Goal: Information Seeking & Learning: Learn about a topic

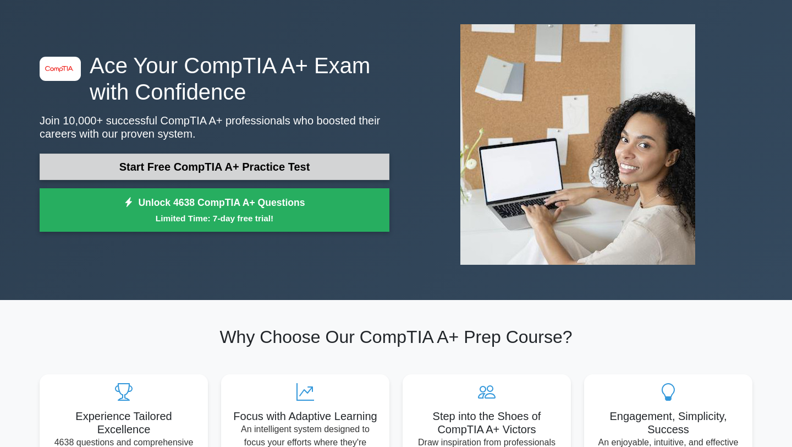
scroll to position [46, 0]
click at [243, 169] on link "Start Free CompTIA A+ Practice Test" at bounding box center [215, 166] width 350 height 26
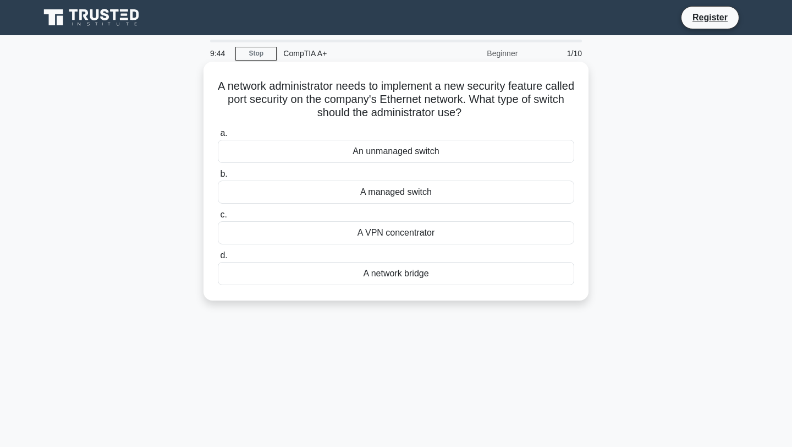
click at [360, 247] on div "a. An unmanaged switch b. A managed switch c. d." at bounding box center [396, 205] width 370 height 163
click at [368, 233] on div "A VPN concentrator" at bounding box center [396, 232] width 356 height 23
click at [218, 218] on input "c. A VPN concentrator" at bounding box center [218, 214] width 0 height 7
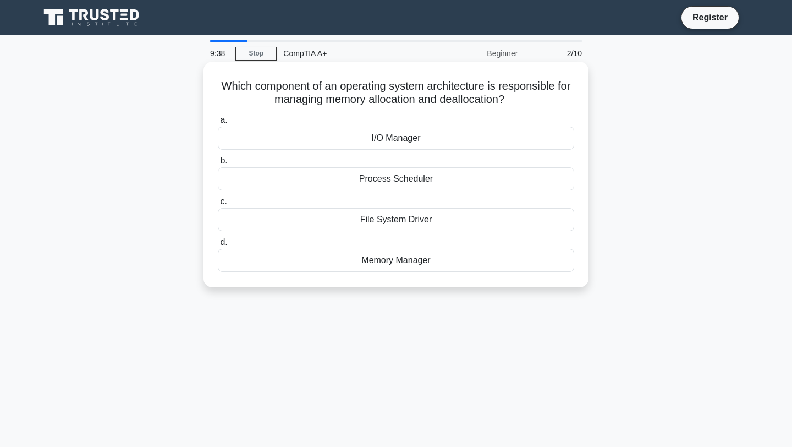
click at [406, 179] on div "Process Scheduler" at bounding box center [396, 178] width 356 height 23
click at [218, 164] on input "b. Process Scheduler" at bounding box center [218, 160] width 0 height 7
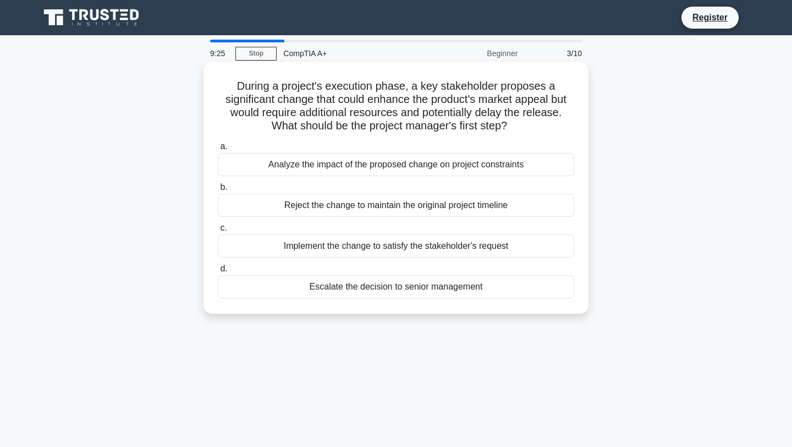
click at [400, 168] on div "Analyze the impact of the proposed change on project constraints" at bounding box center [396, 164] width 356 height 23
click at [218, 150] on input "a. Analyze the impact of the proposed change on project constraints" at bounding box center [218, 146] width 0 height 7
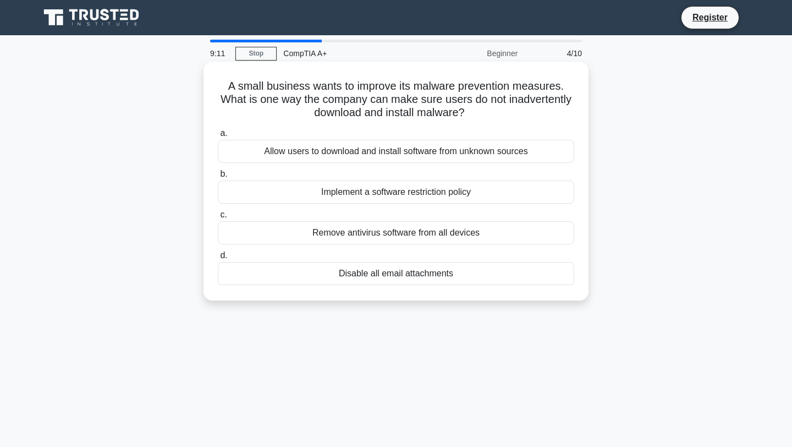
click at [394, 195] on div "Implement a software restriction policy" at bounding box center [396, 191] width 356 height 23
click at [218, 178] on input "b. Implement a software restriction policy" at bounding box center [218, 173] width 0 height 7
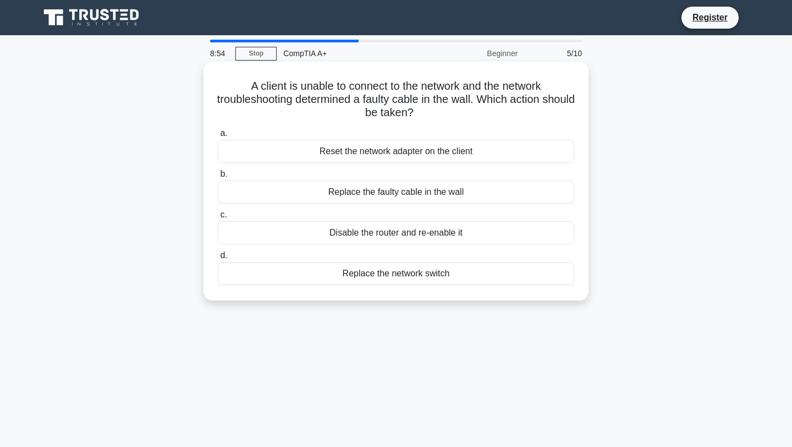
click at [389, 201] on div "Replace the faulty cable in the wall" at bounding box center [396, 191] width 356 height 23
click at [218, 178] on input "b. Replace the faulty cable in the wall" at bounding box center [218, 173] width 0 height 7
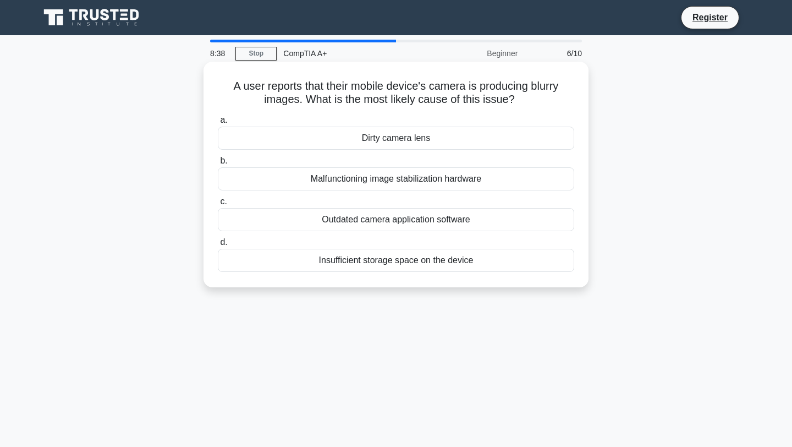
click at [411, 179] on div "Malfunctioning image stabilization hardware" at bounding box center [396, 178] width 356 height 23
click at [218, 164] on input "b. Malfunctioning image stabilization hardware" at bounding box center [218, 160] width 0 height 7
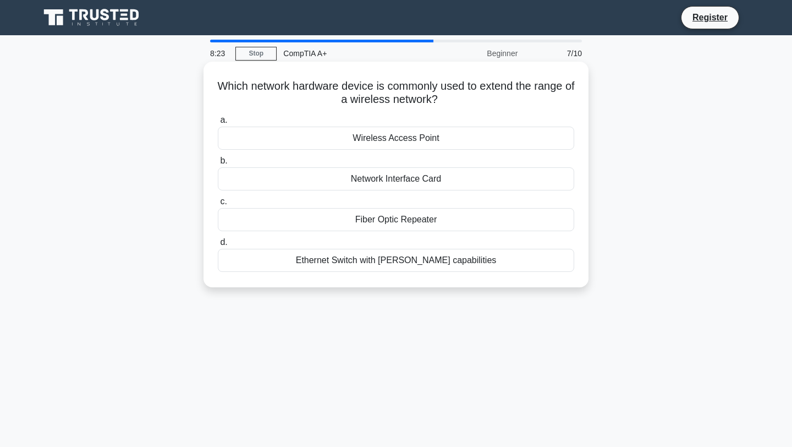
click at [367, 223] on div "Fiber Optic Repeater" at bounding box center [396, 219] width 356 height 23
click at [218, 205] on input "c. Fiber Optic Repeater" at bounding box center [218, 201] width 0 height 7
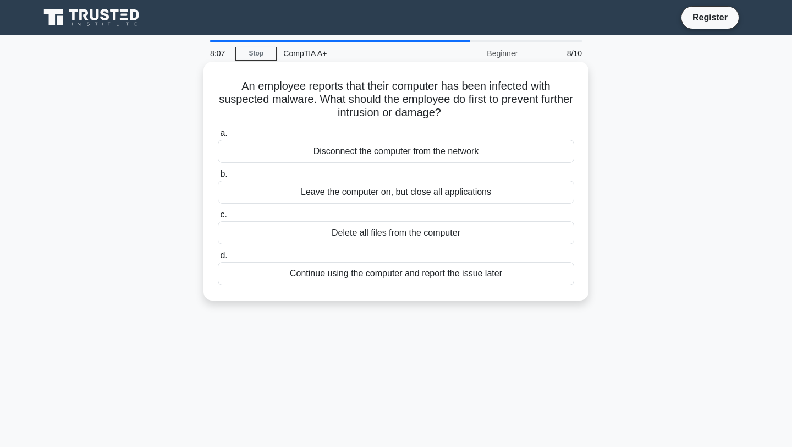
click at [428, 144] on div "Disconnect the computer from the network" at bounding box center [396, 151] width 356 height 23
click at [218, 137] on input "a. Disconnect the computer from the network" at bounding box center [218, 133] width 0 height 7
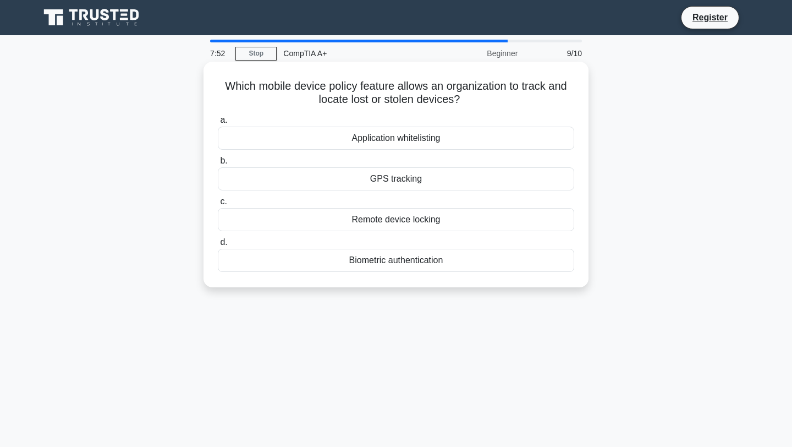
click at [399, 225] on div "Remote device locking" at bounding box center [396, 219] width 356 height 23
click at [218, 205] on input "c. Remote device locking" at bounding box center [218, 201] width 0 height 7
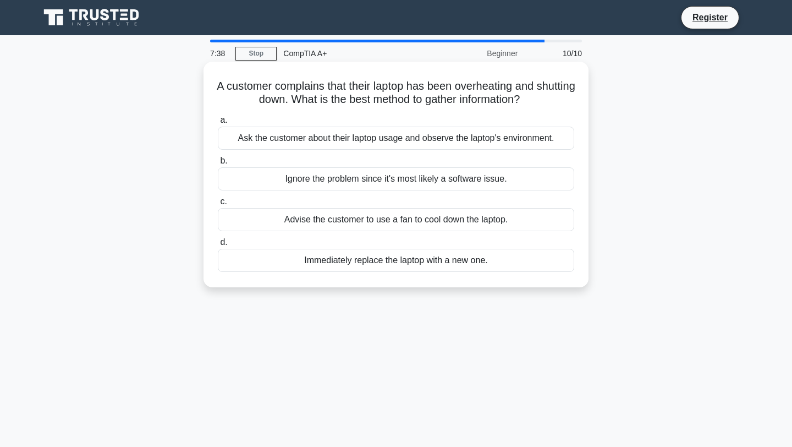
click at [363, 137] on div "Ask the customer about their laptop usage and observe the laptop's environment." at bounding box center [396, 137] width 356 height 23
click at [218, 124] on input "a. Ask the customer about their laptop usage and observe the laptop's environme…" at bounding box center [218, 120] width 0 height 7
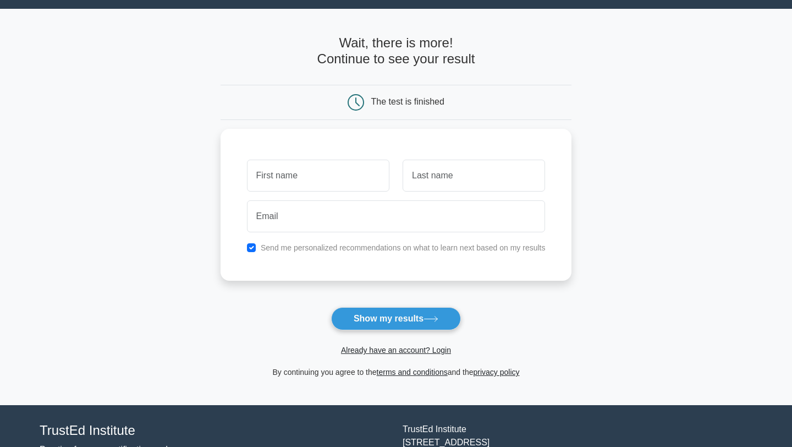
scroll to position [31, 0]
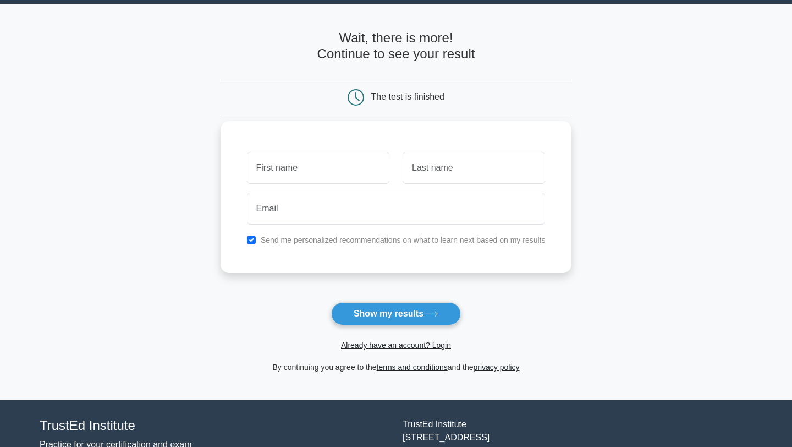
click at [348, 166] on input "text" at bounding box center [318, 168] width 142 height 32
type input "kash"
type input "m"
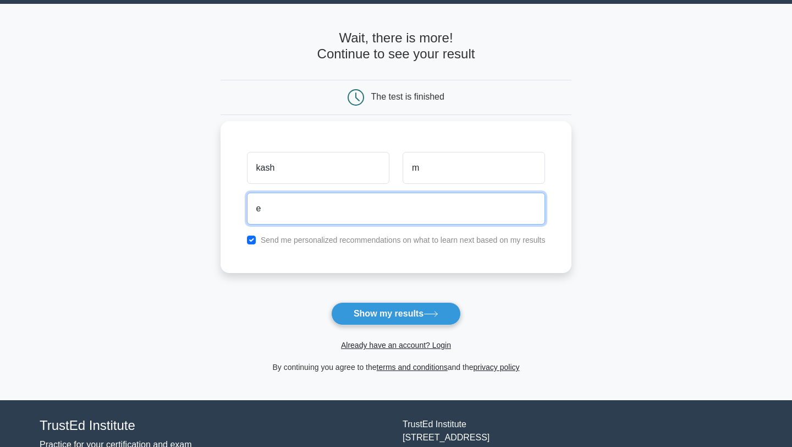
type input "[EMAIL_ADDRESS][DOMAIN_NAME]"
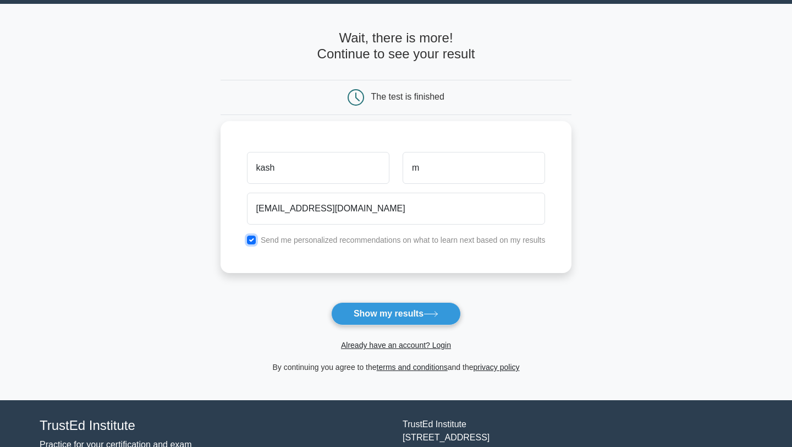
click at [252, 244] on input "checkbox" at bounding box center [251, 239] width 9 height 9
checkbox input "false"
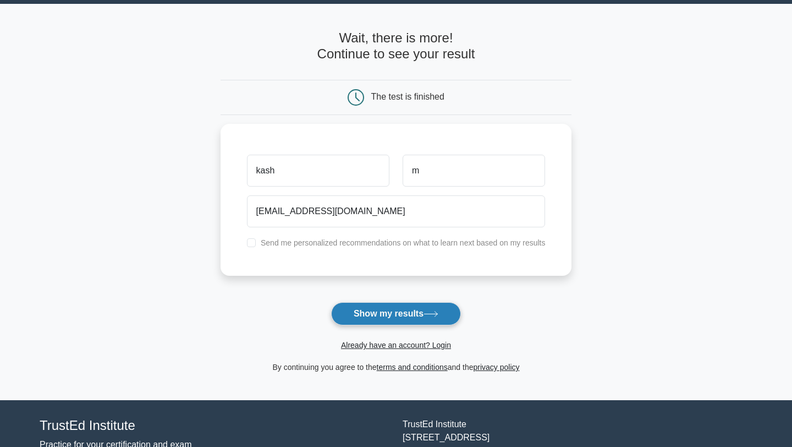
click at [451, 324] on button "Show my results" at bounding box center [396, 313] width 130 height 23
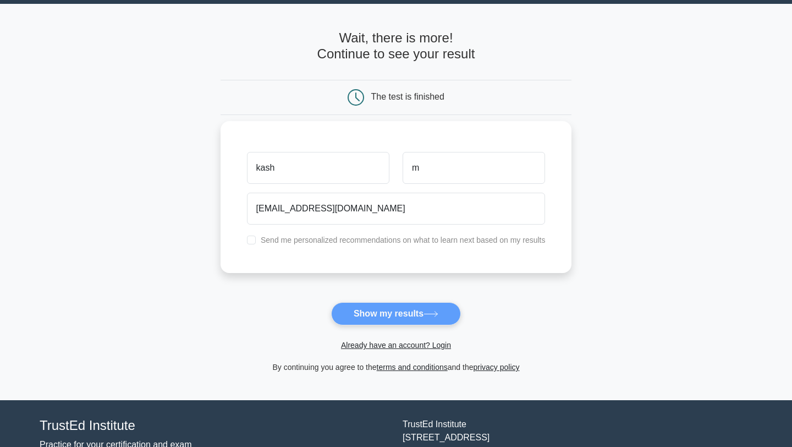
scroll to position [0, 0]
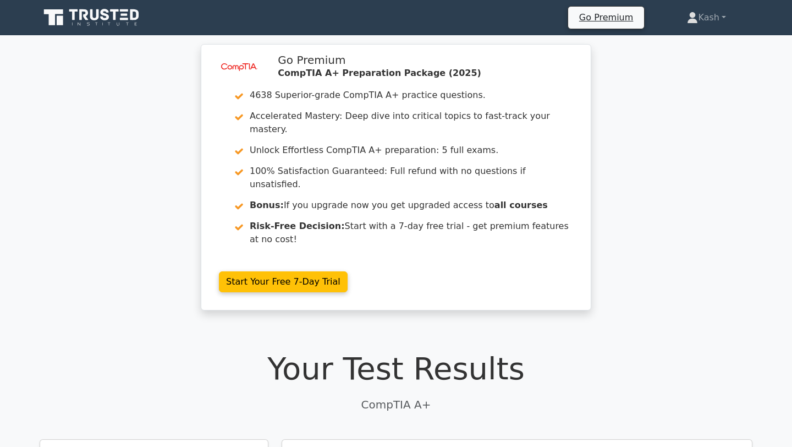
scroll to position [2, 0]
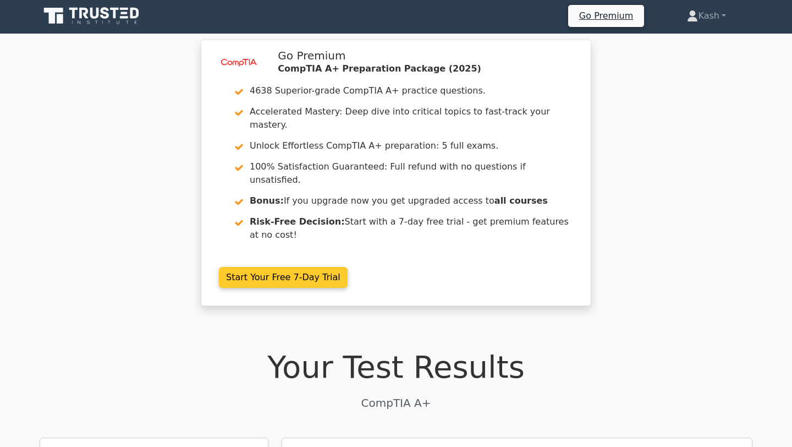
click at [299, 267] on link "Start Your Free 7-Day Trial" at bounding box center [283, 277] width 129 height 21
